Goal: Task Accomplishment & Management: Complete application form

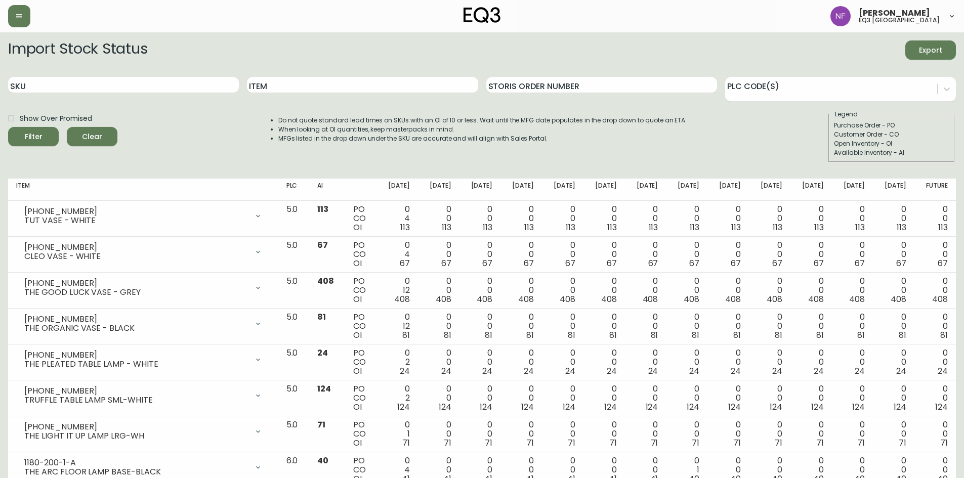
click at [150, 29] on div "[PERSON_NAME] eq3 [GEOGRAPHIC_DATA]" at bounding box center [481, 16] width 947 height 32
click at [16, 15] on icon "button" at bounding box center [19, 16] width 8 height 8
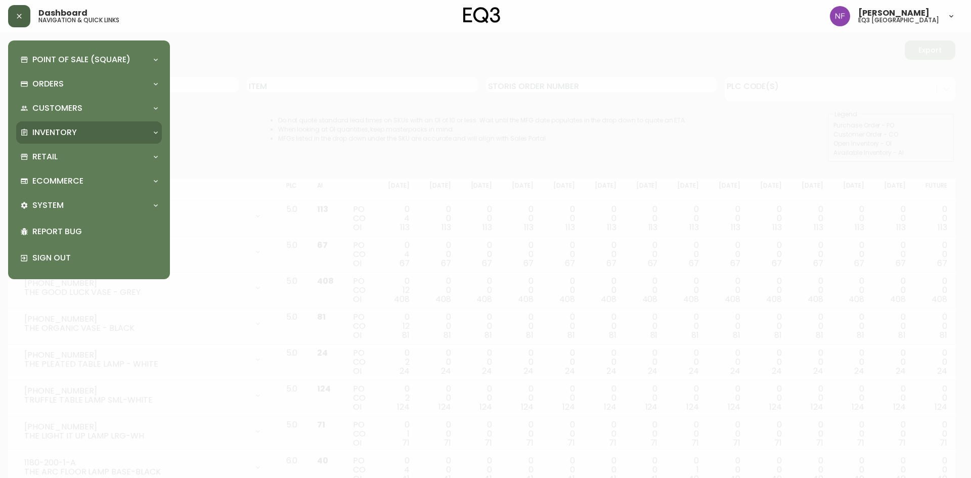
click at [70, 132] on p "Inventory" at bounding box center [54, 132] width 45 height 11
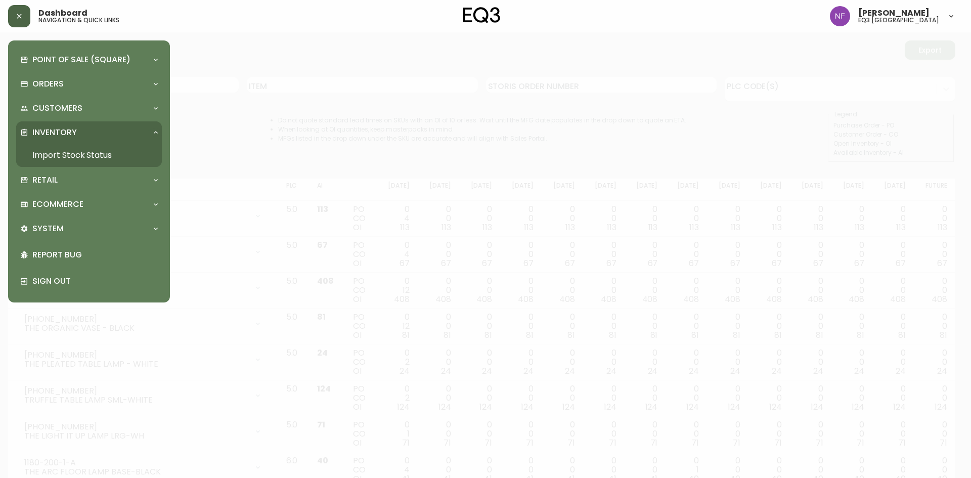
click at [82, 153] on link "Import Stock Status" at bounding box center [89, 155] width 146 height 23
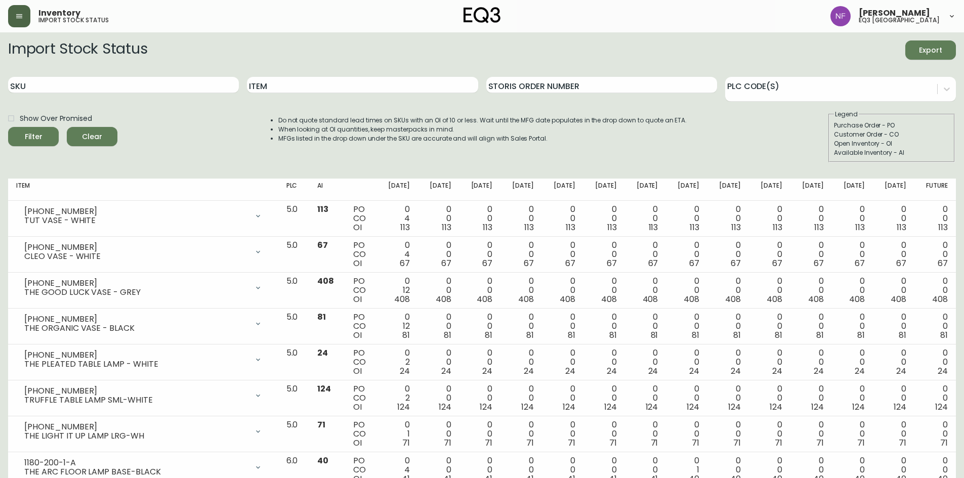
click at [14, 16] on button "button" at bounding box center [19, 16] width 22 height 22
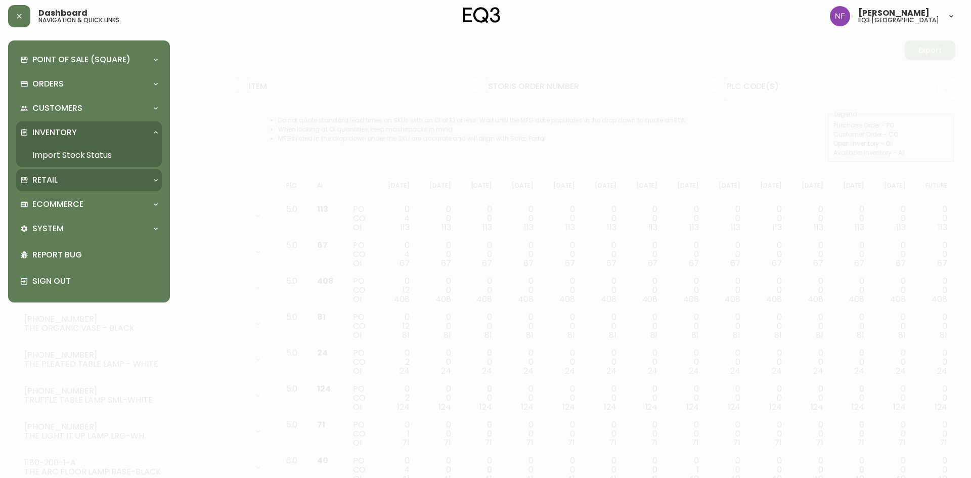
click at [77, 182] on div "Retail" at bounding box center [83, 180] width 127 height 11
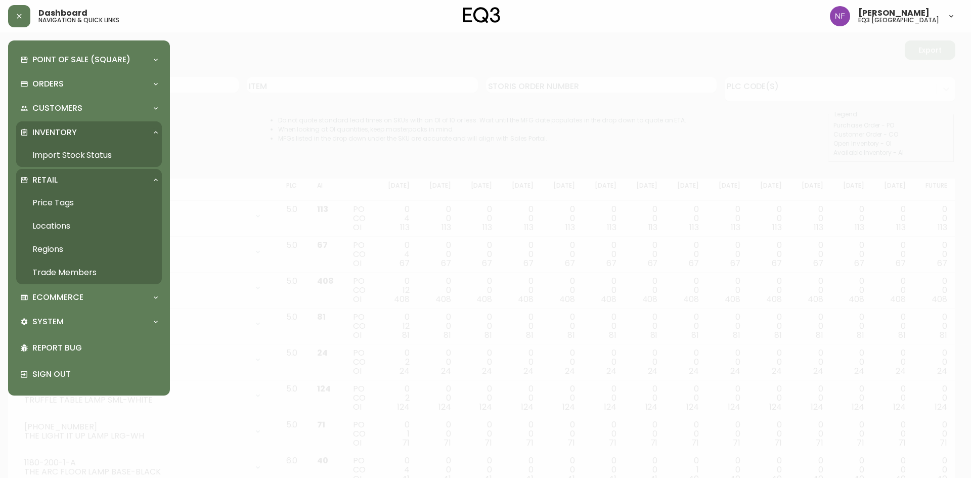
click at [62, 271] on link "Trade Members" at bounding box center [89, 272] width 146 height 23
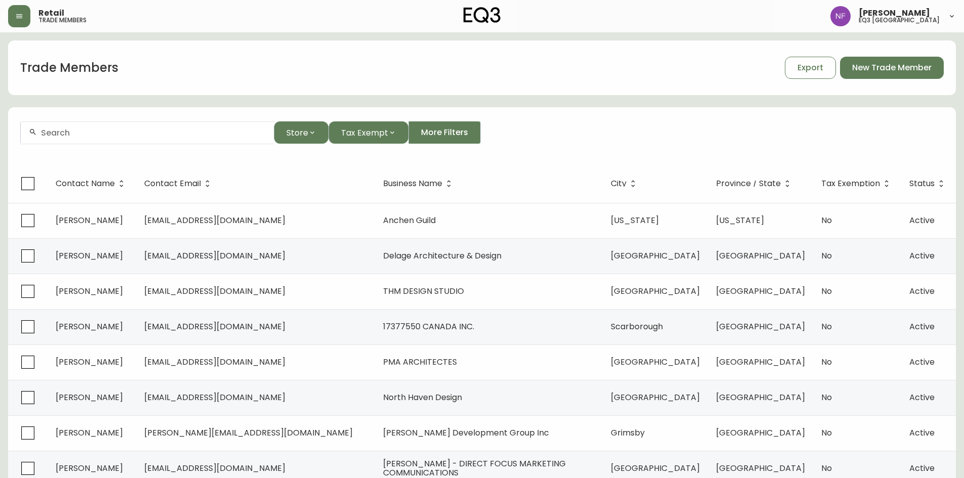
click at [145, 132] on input "text" at bounding box center [153, 133] width 225 height 10
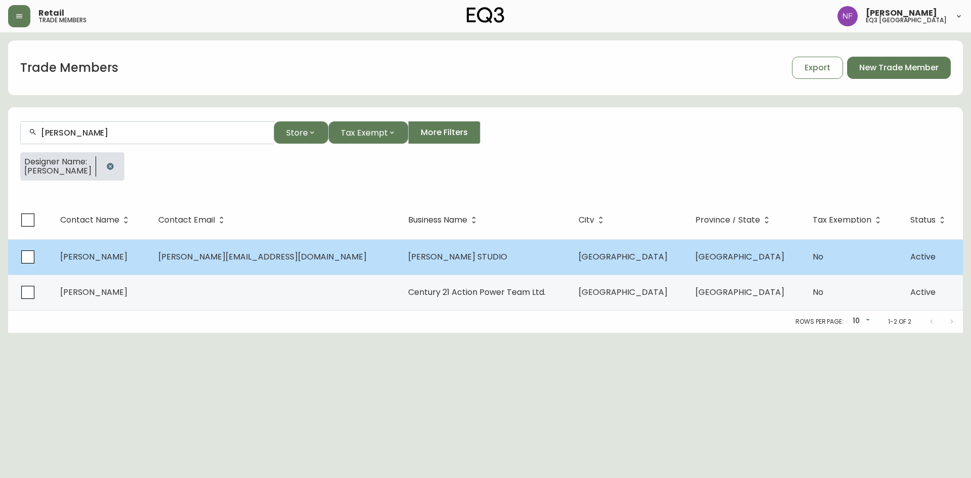
type input "[PERSON_NAME]"
click at [250, 267] on td "[PERSON_NAME][EMAIL_ADDRESS][DOMAIN_NAME]" at bounding box center [274, 256] width 249 height 35
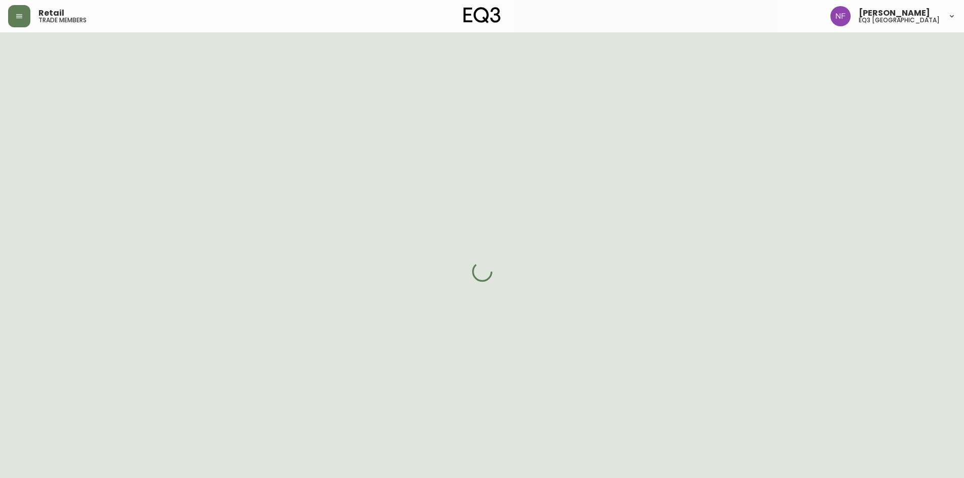
select select "ON"
select select "CA"
select select "CA_EN"
select select "Outreach from a Trade Rep"
select select "Interior Designer"
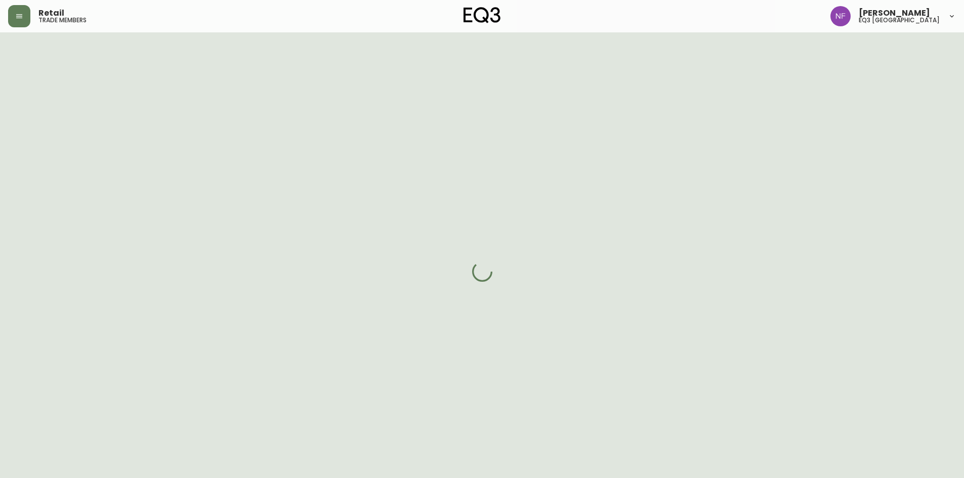
select select "cjw10z96r006i6gs06enveott"
select select "false"
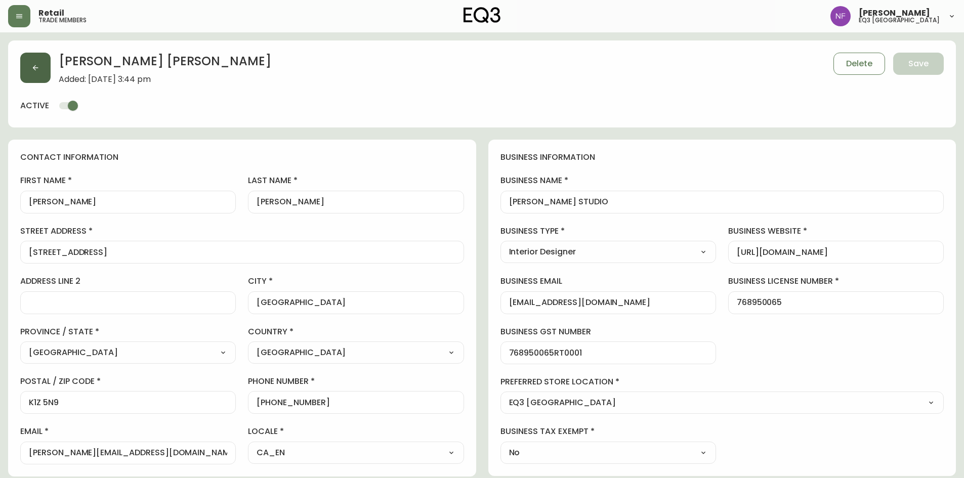
click at [34, 69] on icon "button" at bounding box center [36, 68] width 6 height 6
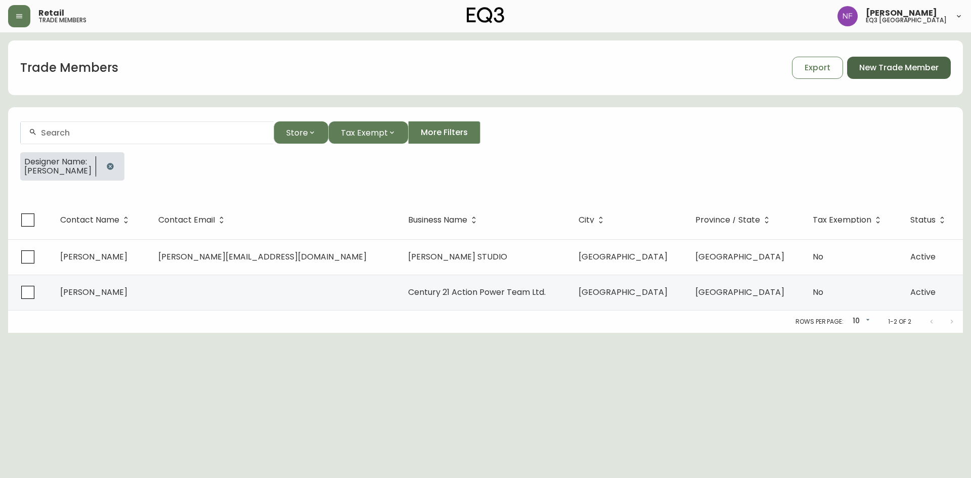
click at [897, 67] on span "New Trade Member" at bounding box center [898, 67] width 79 height 11
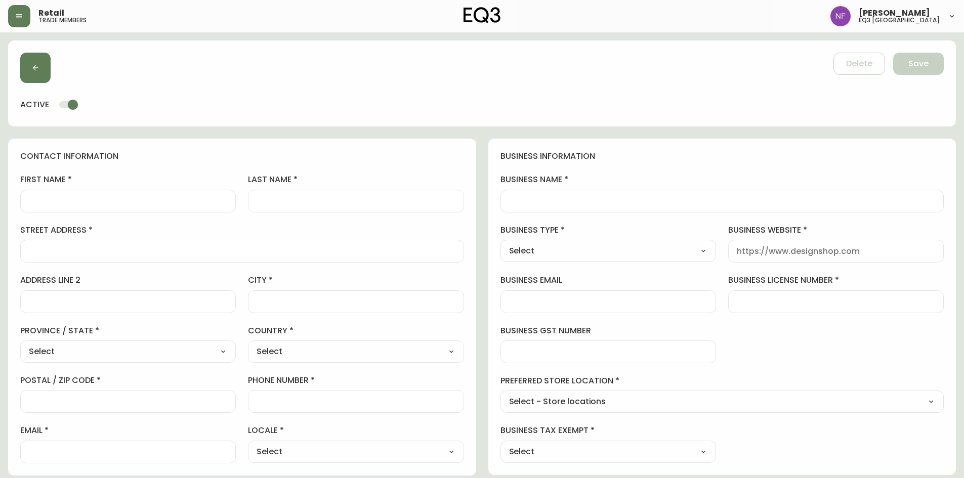
drag, startPoint x: 88, startPoint y: 201, endPoint x: 173, endPoint y: 204, distance: 85.5
click at [88, 201] on input "first name" at bounding box center [128, 201] width 198 height 10
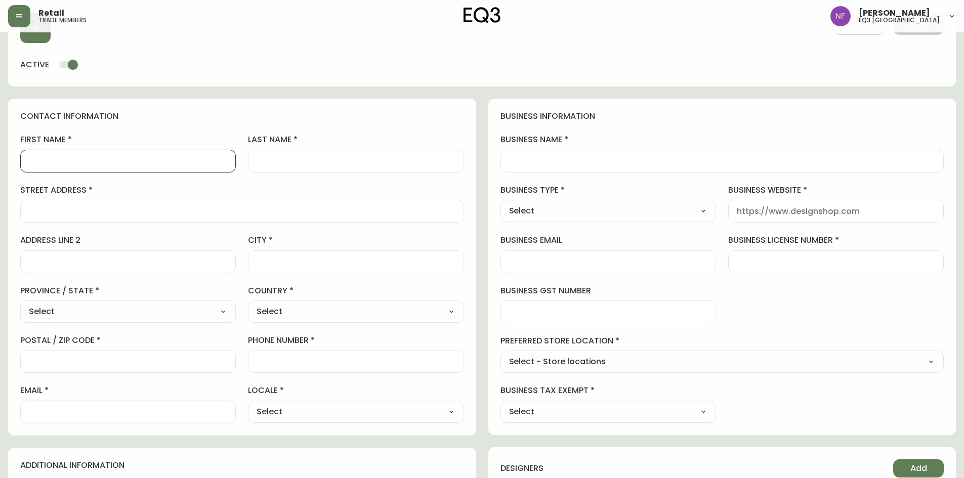
scroll to position [101, 0]
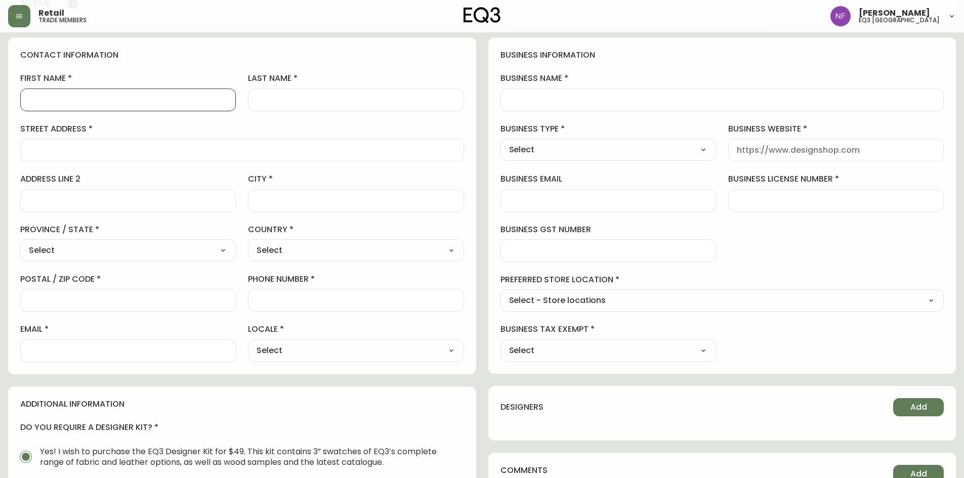
click at [618, 160] on div "Select Interior Designer Architect Home Builder Contractor Real Estate Agent Ho…" at bounding box center [607, 150] width 215 height 22
click at [624, 150] on select "Select Interior Designer Architect Home Builder Contractor Real Estate Agent Ho…" at bounding box center [607, 149] width 215 height 15
click at [708, 122] on div "business information business name business type Select Select Interior Designe…" at bounding box center [722, 205] width 468 height 336
click at [848, 201] on input "business license number" at bounding box center [835, 201] width 198 height 10
click at [915, 288] on div "preferred store location Select - Store locations Select - Store locations EQ3 …" at bounding box center [722, 292] width 444 height 37
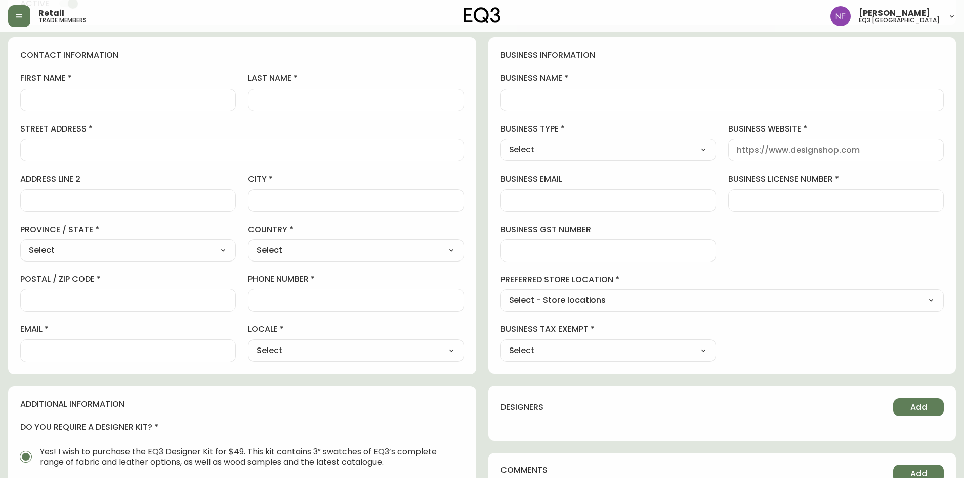
click at [663, 300] on select "Select - Store locations EQ3 [GEOGRAPHIC_DATA] EQ3 [GEOGRAPHIC_DATA] [GEOGRAPHI…" at bounding box center [722, 300] width 444 height 15
select select "cjw10z96r006i6gs06enveott"
click at [500, 293] on select "Select - Store locations EQ3 [GEOGRAPHIC_DATA] EQ3 [GEOGRAPHIC_DATA] [GEOGRAPHI…" at bounding box center [722, 300] width 444 height 15
type input "EQ3 [GEOGRAPHIC_DATA]"
click at [643, 350] on select "Select Yes No" at bounding box center [607, 350] width 215 height 15
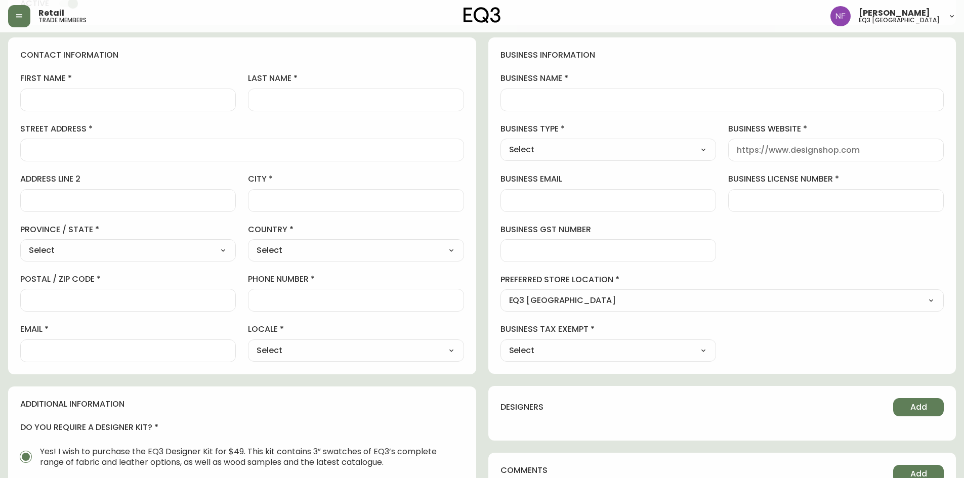
click at [814, 350] on div "business information business name business type Select Select Interior Designe…" at bounding box center [722, 205] width 468 height 336
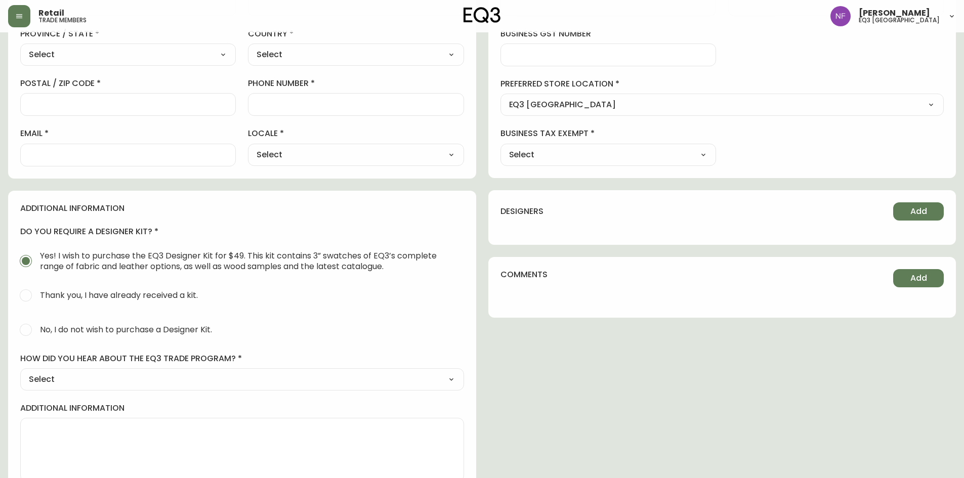
scroll to position [313, 0]
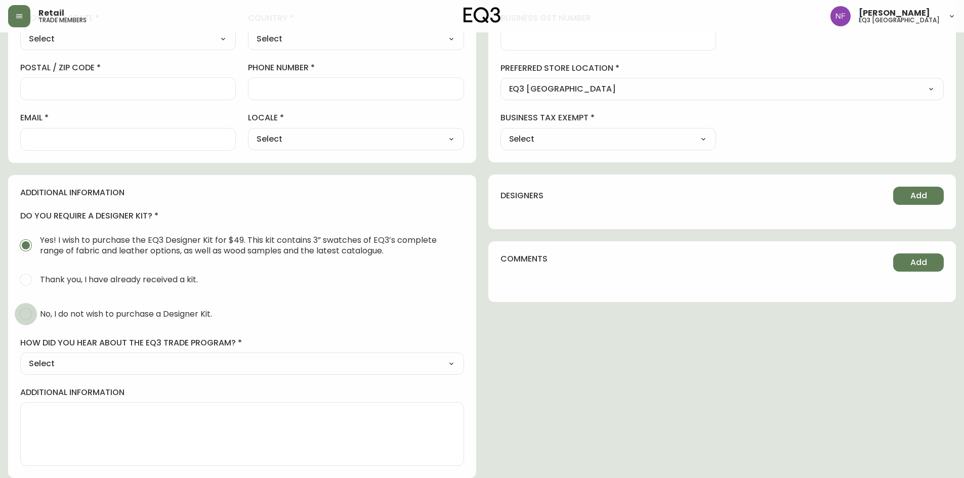
click at [29, 311] on input "No, I do not wish to purchase a Designer Kit." at bounding box center [26, 314] width 22 height 22
radio input "true"
radio input "false"
click at [285, 363] on select "Select Social Media Advertisement Trade Show Outreach from a Trade Rep Other" at bounding box center [242, 363] width 444 height 15
select select "Advertisement"
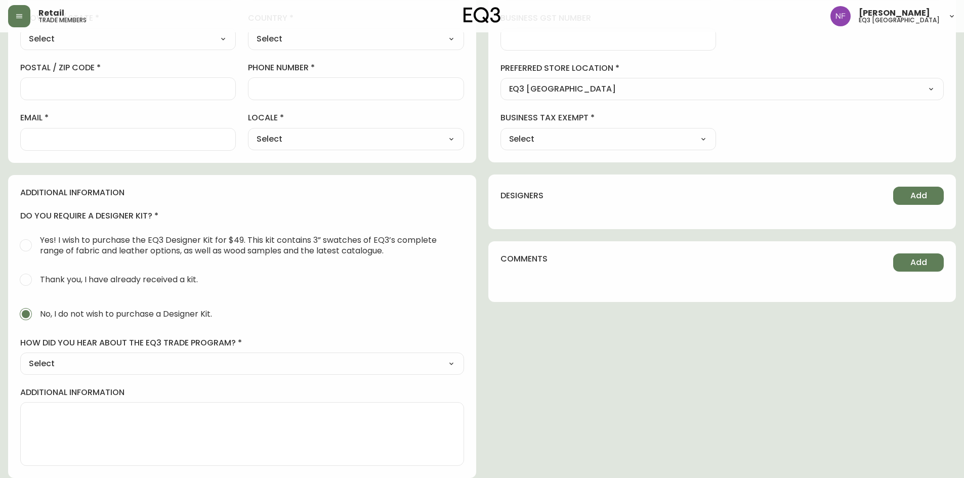
click at [20, 356] on select "Select Social Media Advertisement Trade Show Outreach from a Trade Rep Other" at bounding box center [242, 363] width 444 height 15
type input "Advertisement"
click at [903, 190] on button "Add" at bounding box center [918, 196] width 51 height 18
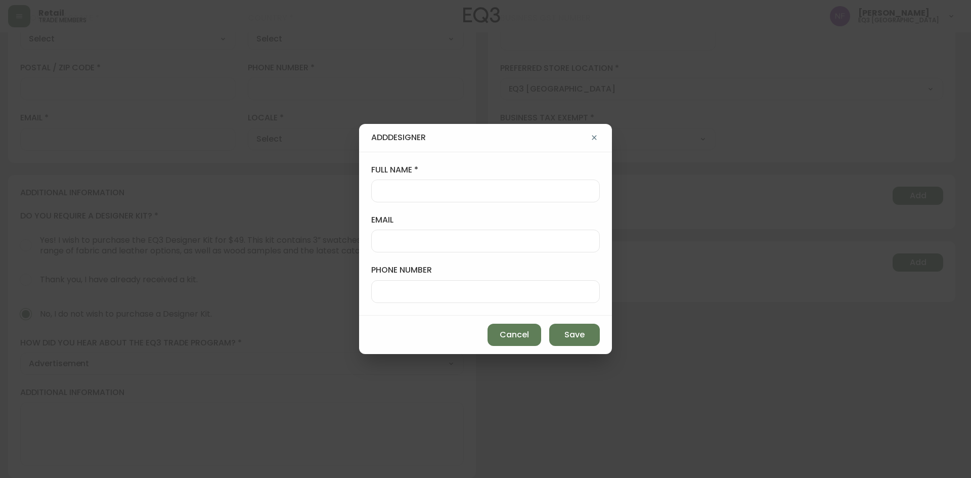
click at [595, 140] on icon "button" at bounding box center [594, 138] width 8 height 8
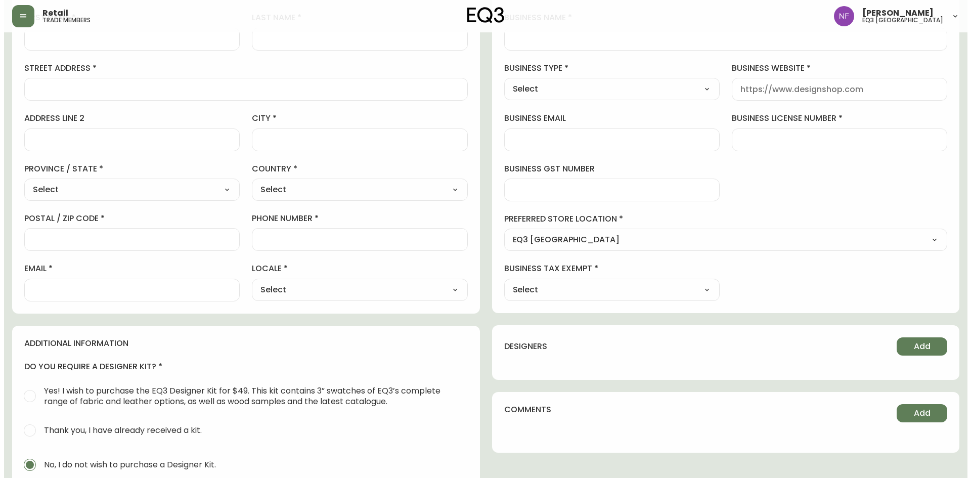
scroll to position [0, 0]
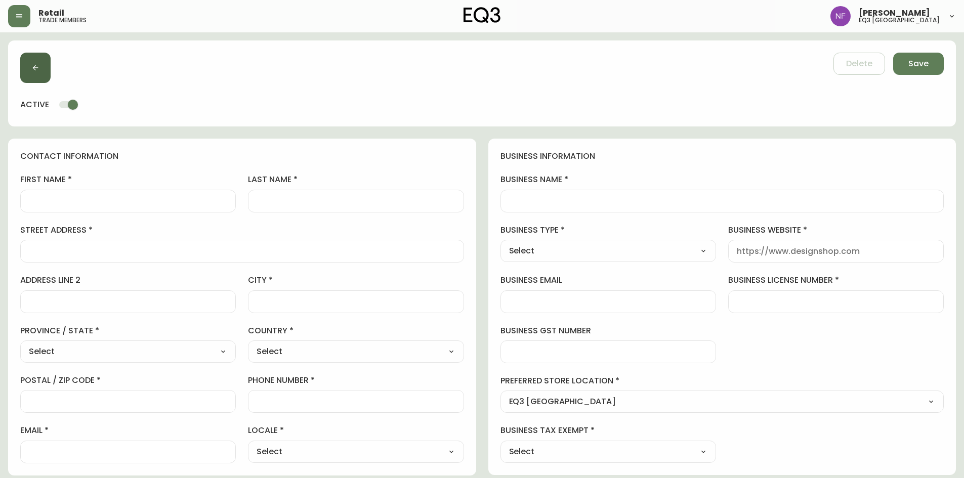
click at [29, 71] on button "button" at bounding box center [35, 68] width 30 height 30
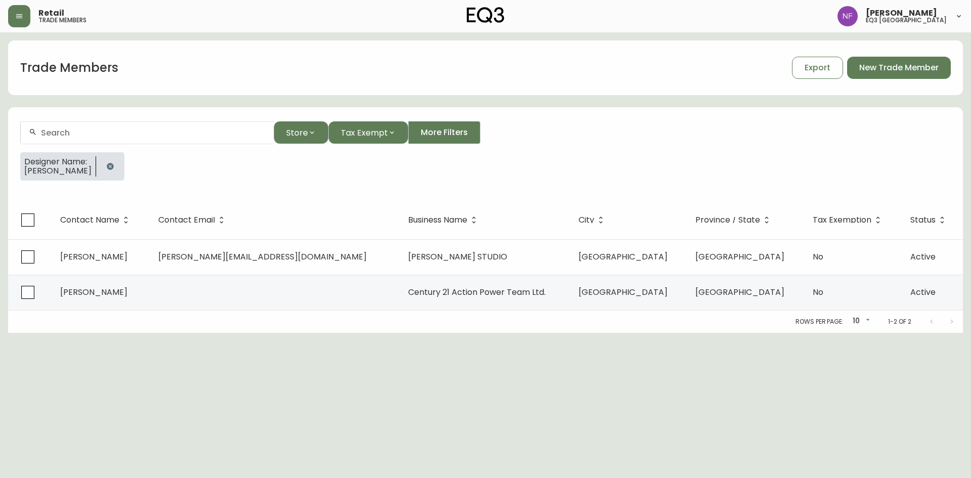
click at [137, 131] on input "text" at bounding box center [153, 133] width 225 height 10
